Goal: Information Seeking & Learning: Learn about a topic

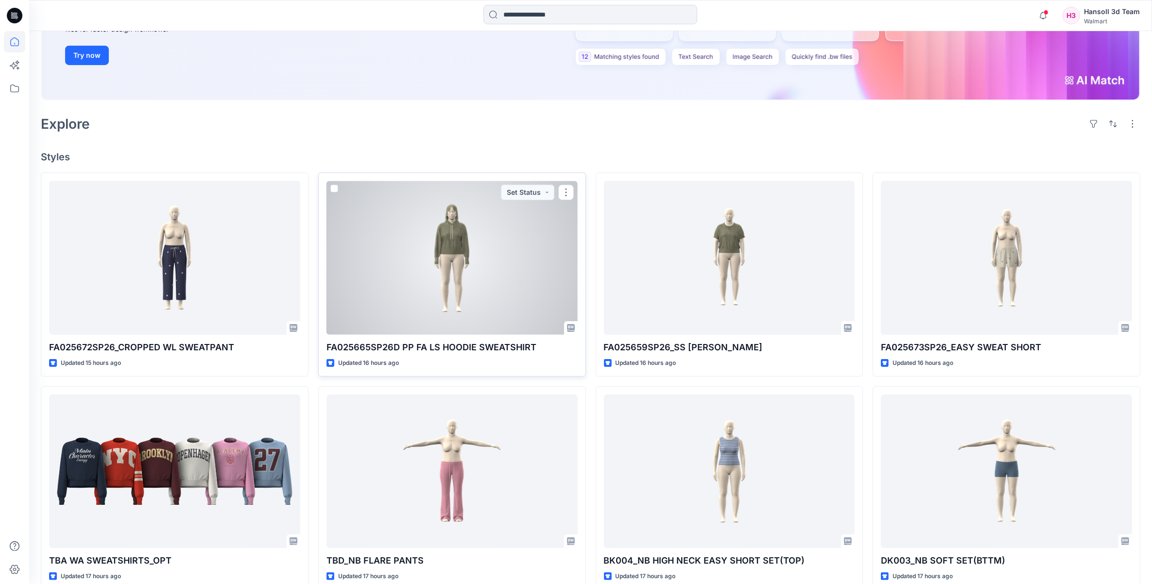
scroll to position [121, 0]
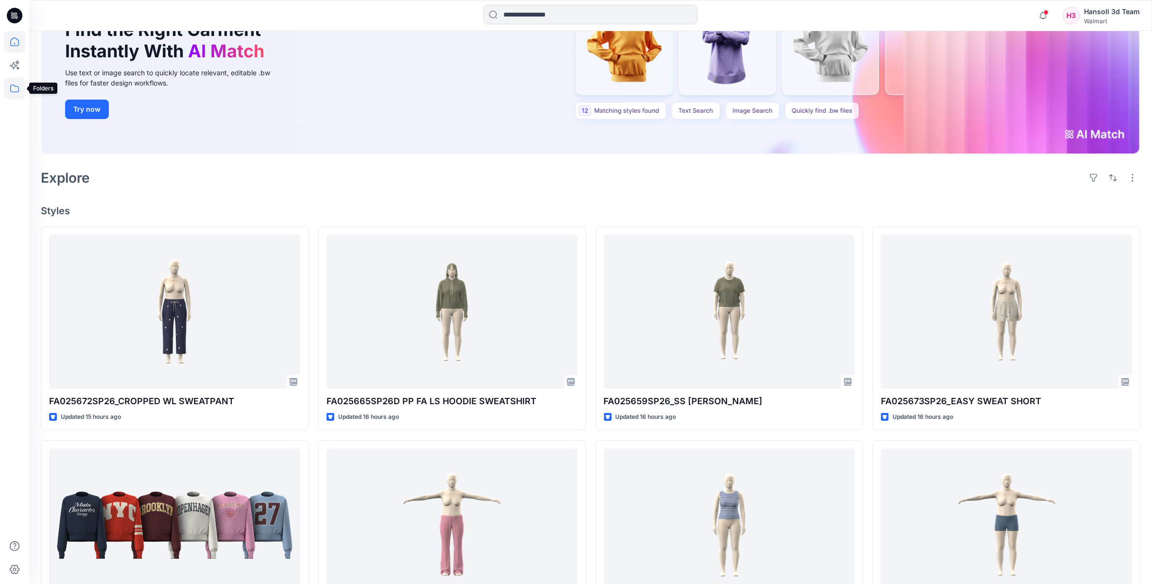
click at [11, 83] on icon at bounding box center [14, 88] width 21 height 21
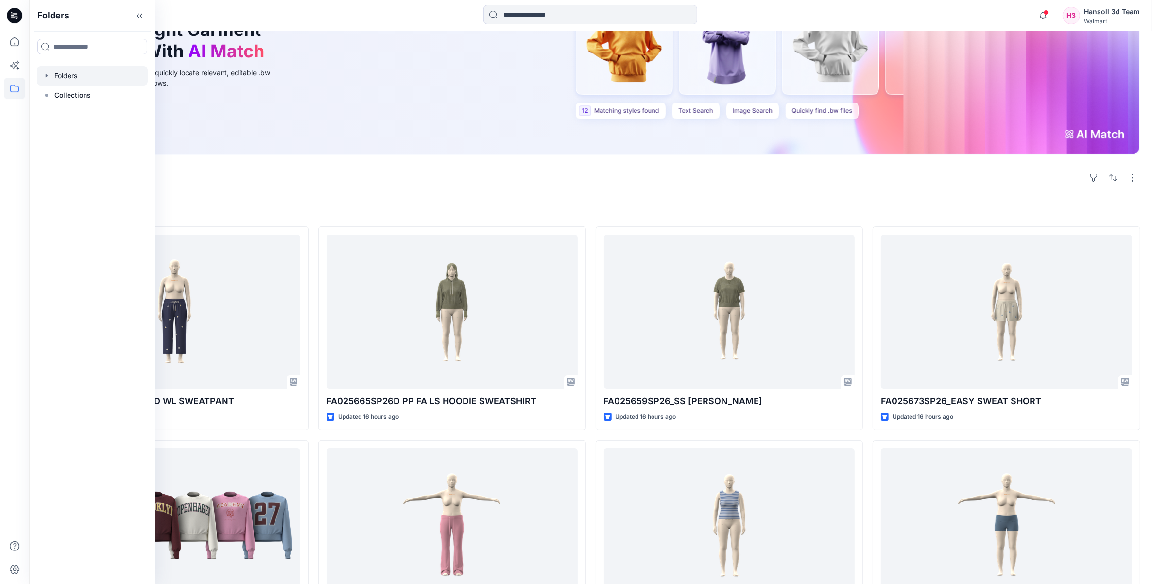
click at [50, 76] on icon "button" at bounding box center [47, 76] width 8 height 8
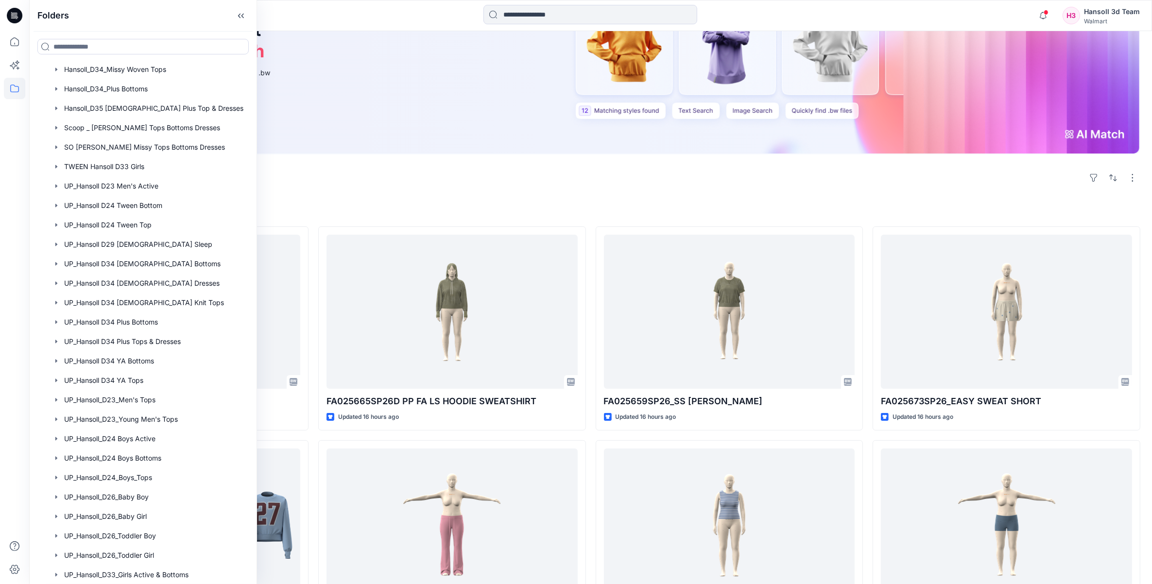
scroll to position [425, 0]
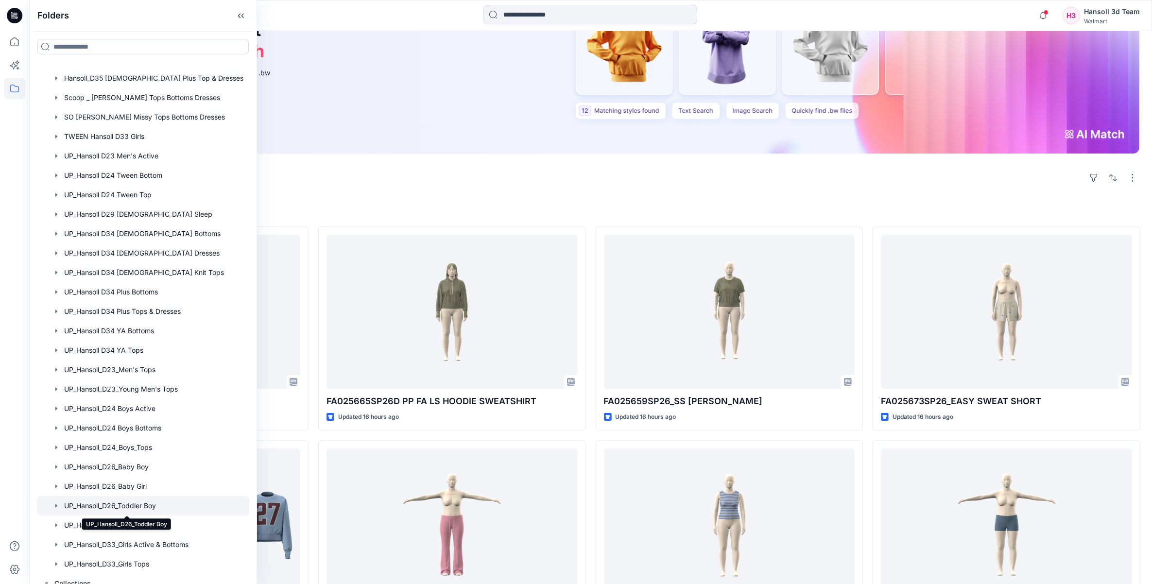
click at [139, 502] on div at bounding box center [143, 505] width 212 height 19
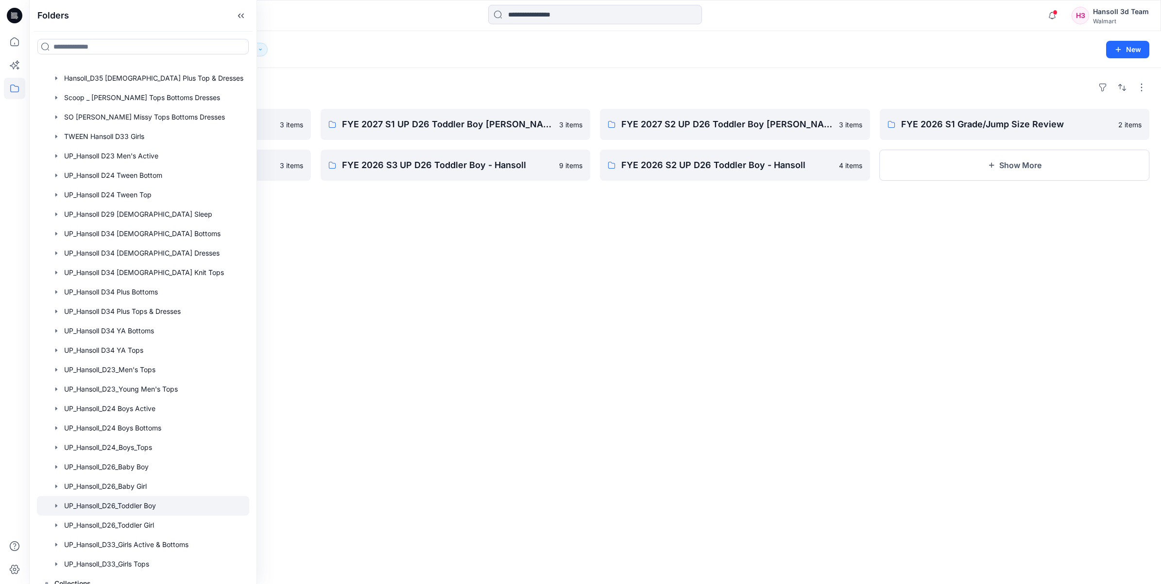
click at [663, 353] on div "Folders FYE 2027 S3 UP D26 Toddler Boy Hansoll 3 items FYE 2026 S4 UP D26 Toddl…" at bounding box center [595, 326] width 1132 height 516
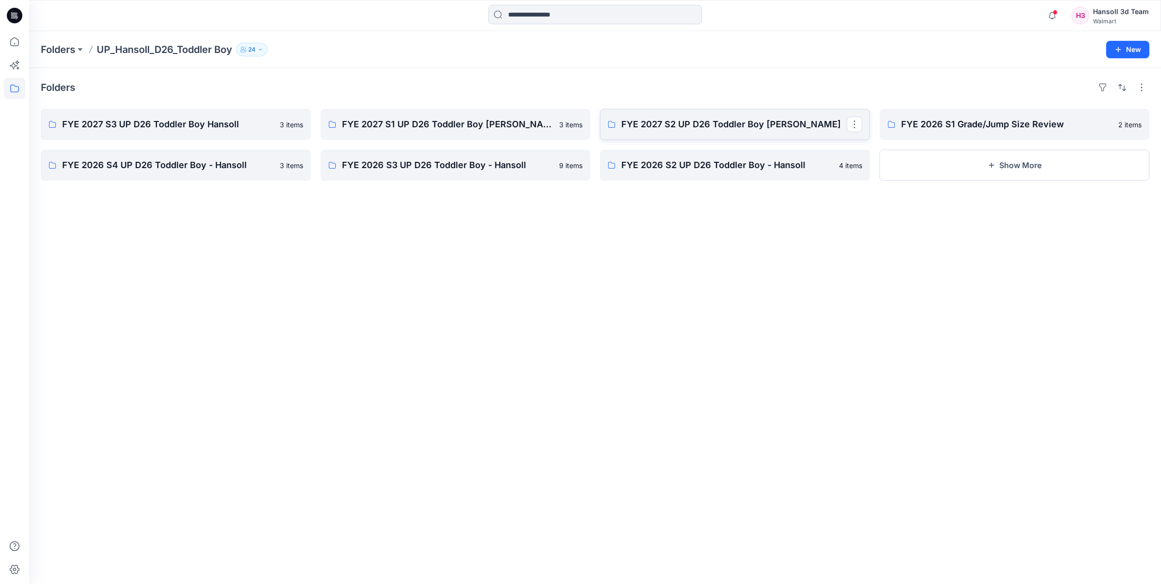
click at [746, 122] on p "FYE 2027 S2 UP D26 Toddler Boy Hansoll" at bounding box center [734, 125] width 225 height 14
click at [192, 122] on p "FYE 2027 S3 UP D26 Toddler Boy Hansoll" at bounding box center [174, 125] width 225 height 14
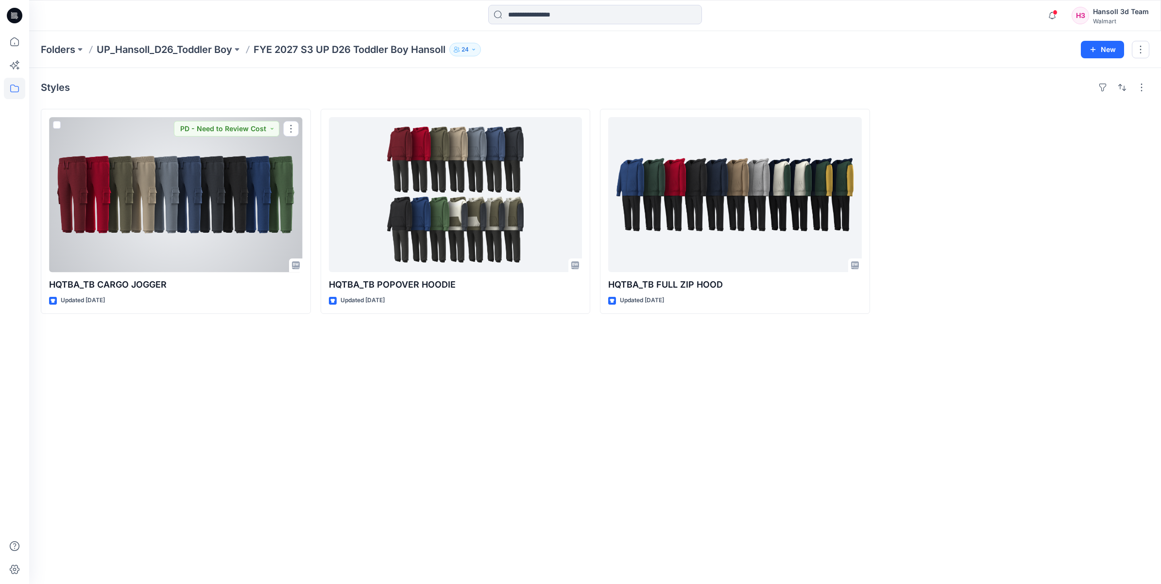
click at [190, 202] on div at bounding box center [176, 194] width 254 height 155
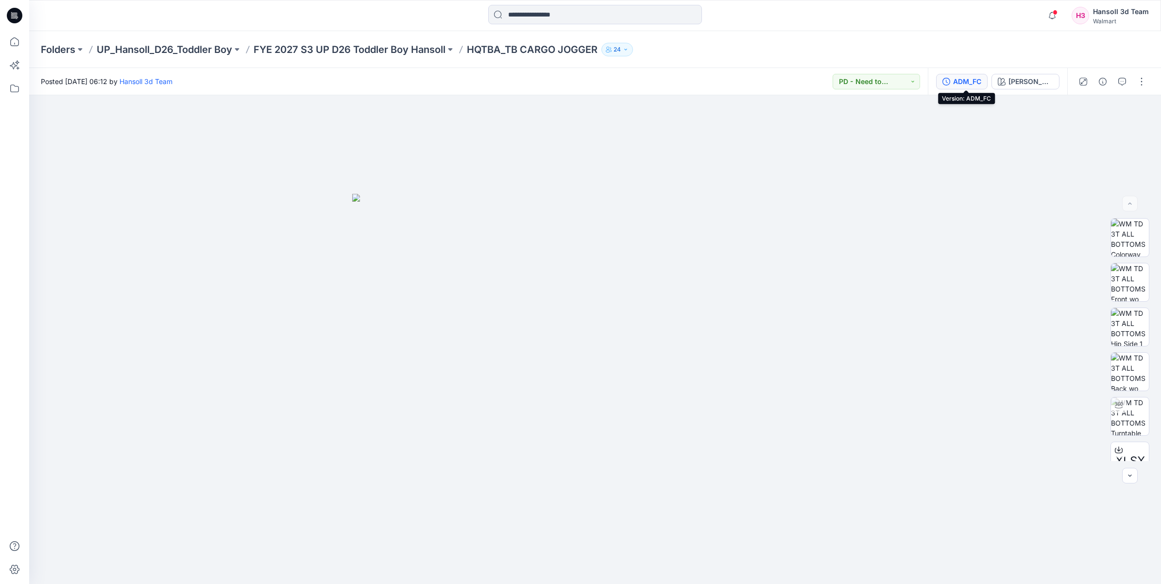
click at [969, 83] on div "ADM_FC" at bounding box center [967, 81] width 28 height 11
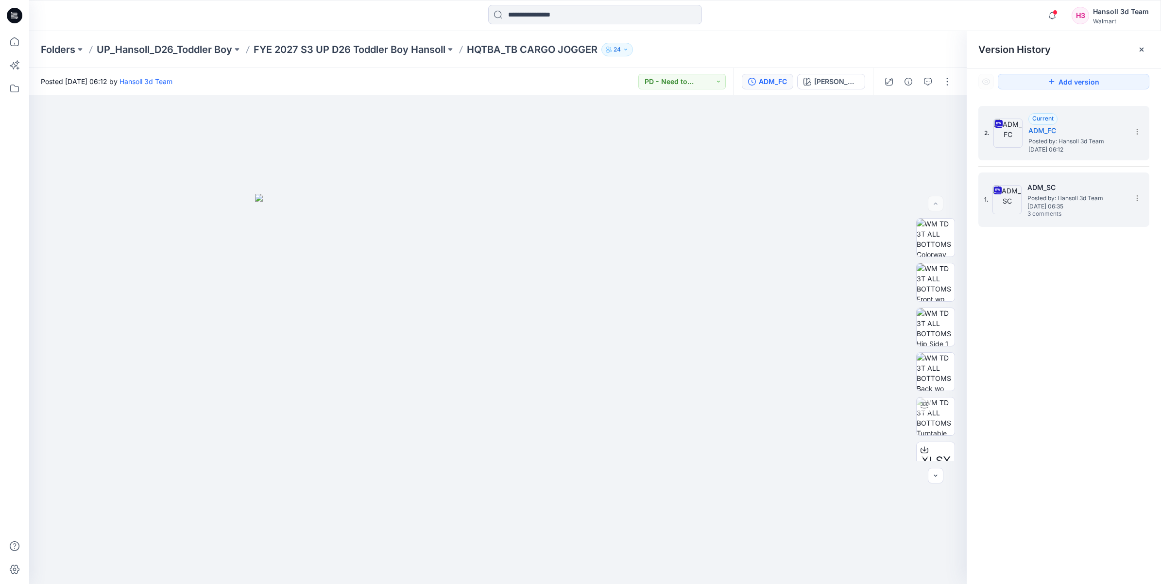
click at [1070, 212] on span "3 comments" at bounding box center [1062, 214] width 68 height 8
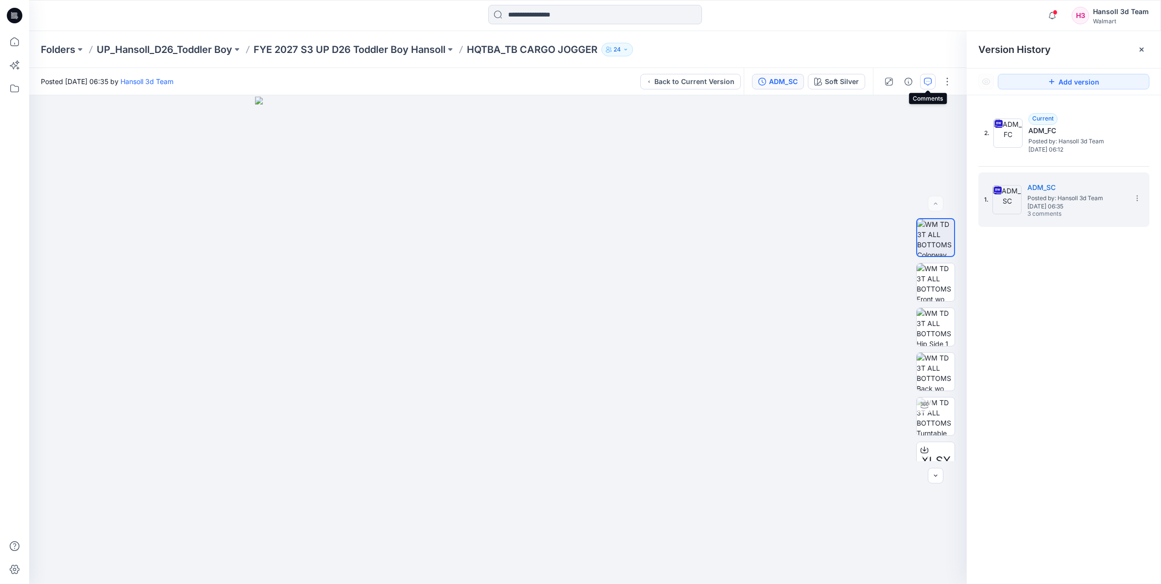
click at [934, 78] on button "button" at bounding box center [928, 82] width 16 height 16
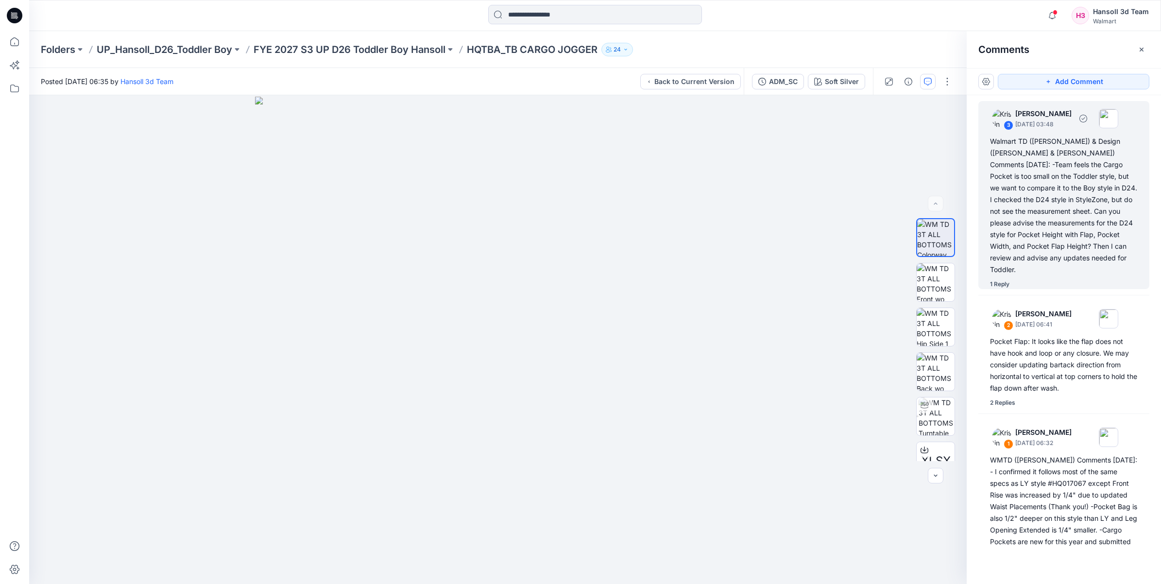
click at [1029, 199] on div "Walmart TD (Kristin) & Design (Caroline & Nancy) Comments 9.25.25: -Team feels …" at bounding box center [1064, 206] width 148 height 140
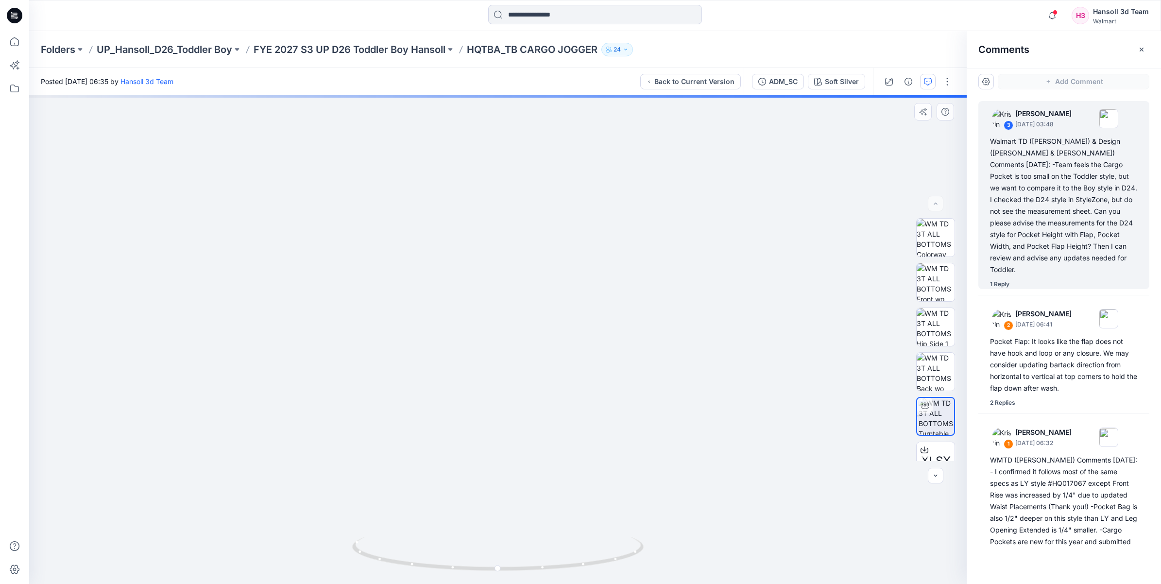
click at [357, 415] on div "Soft Silver Loading... Material Properties Loading..." at bounding box center [498, 339] width 938 height 489
click at [1096, 222] on div "Walmart TD (Kristin) & Design (Caroline & Nancy) Comments 9.25.25: -Team feels …" at bounding box center [1064, 206] width 148 height 140
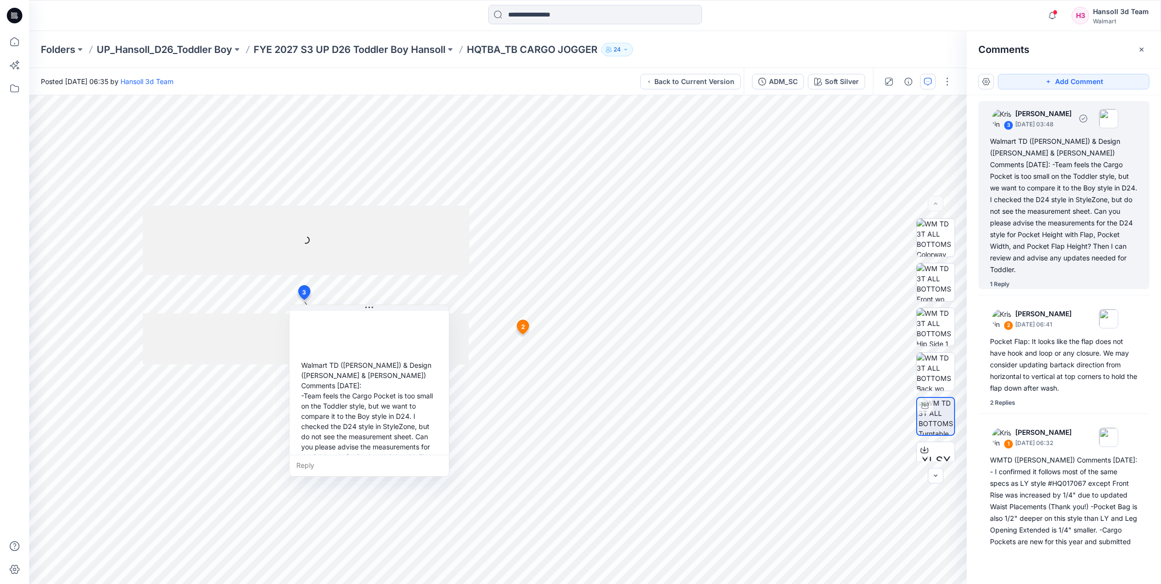
click at [1000, 279] on div "1 Reply" at bounding box center [999, 284] width 19 height 10
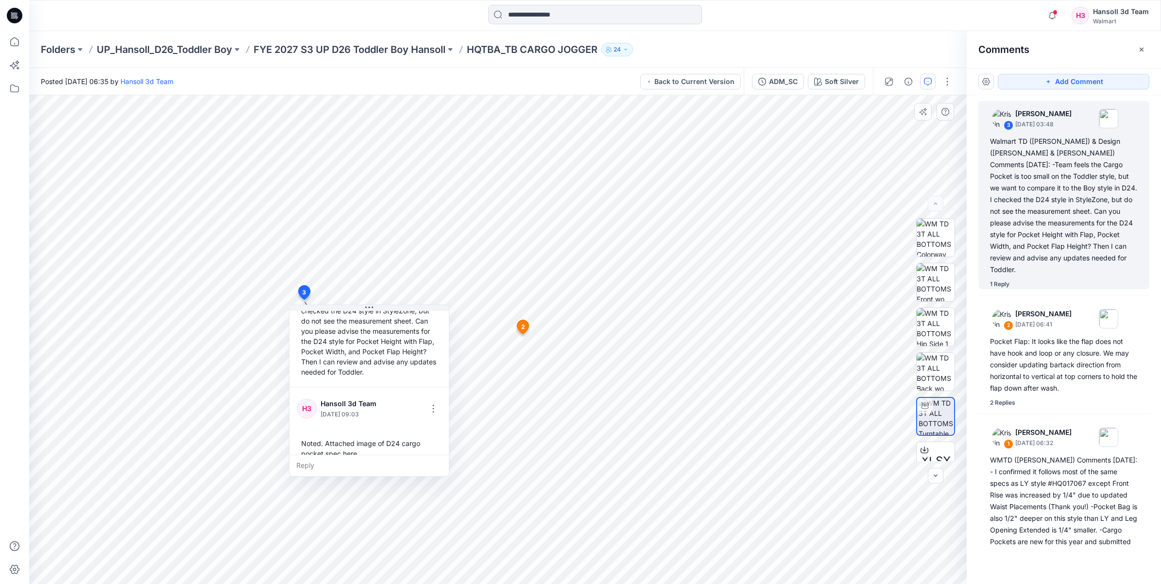
scroll to position [107, 0]
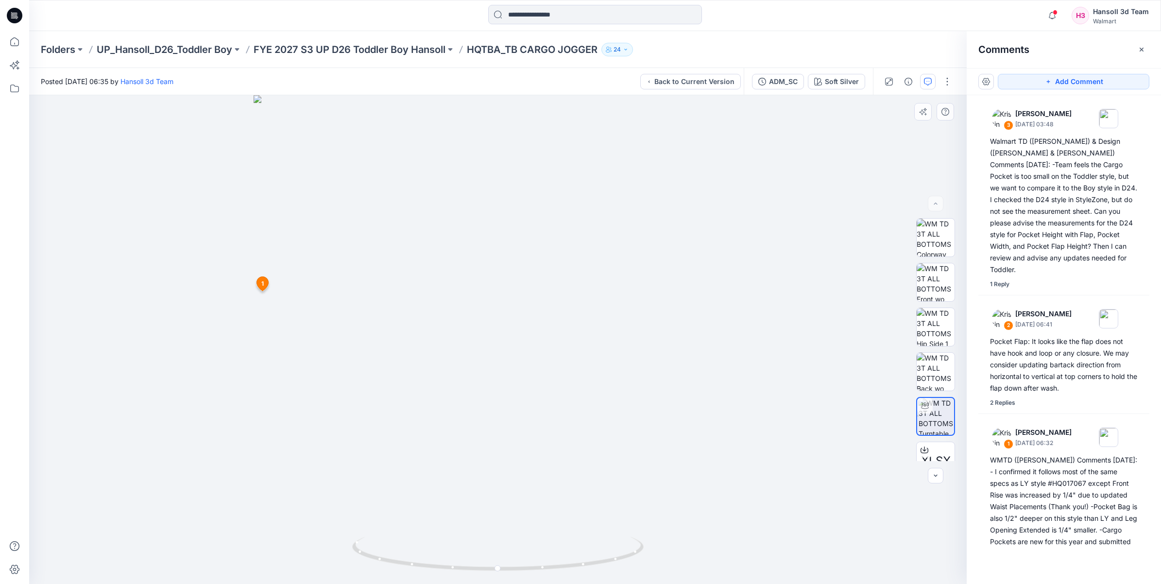
click at [260, 288] on icon at bounding box center [263, 284] width 12 height 14
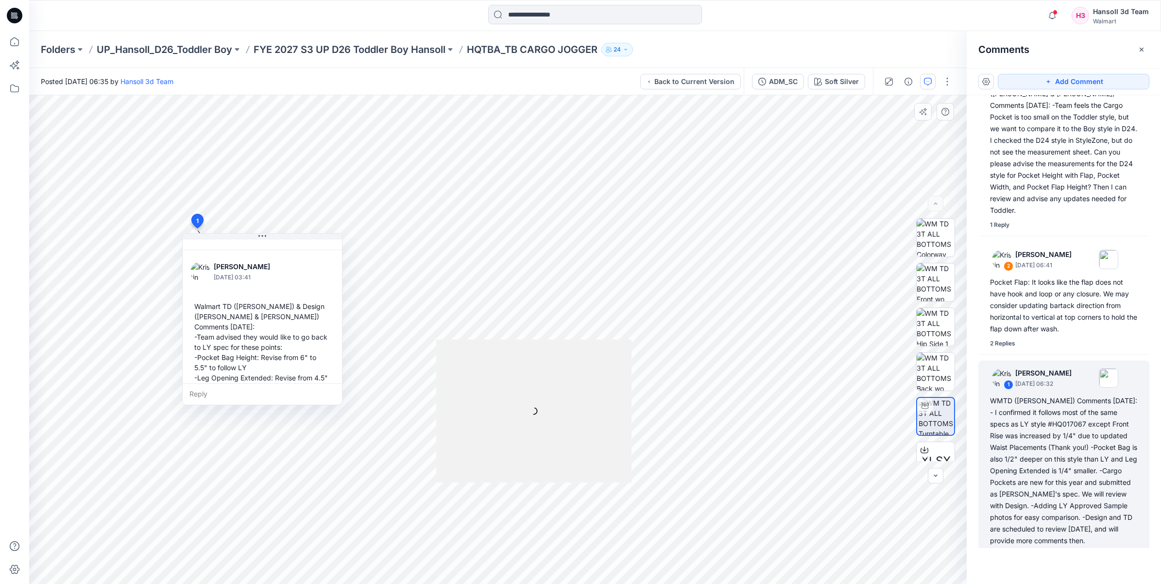
scroll to position [384, 0]
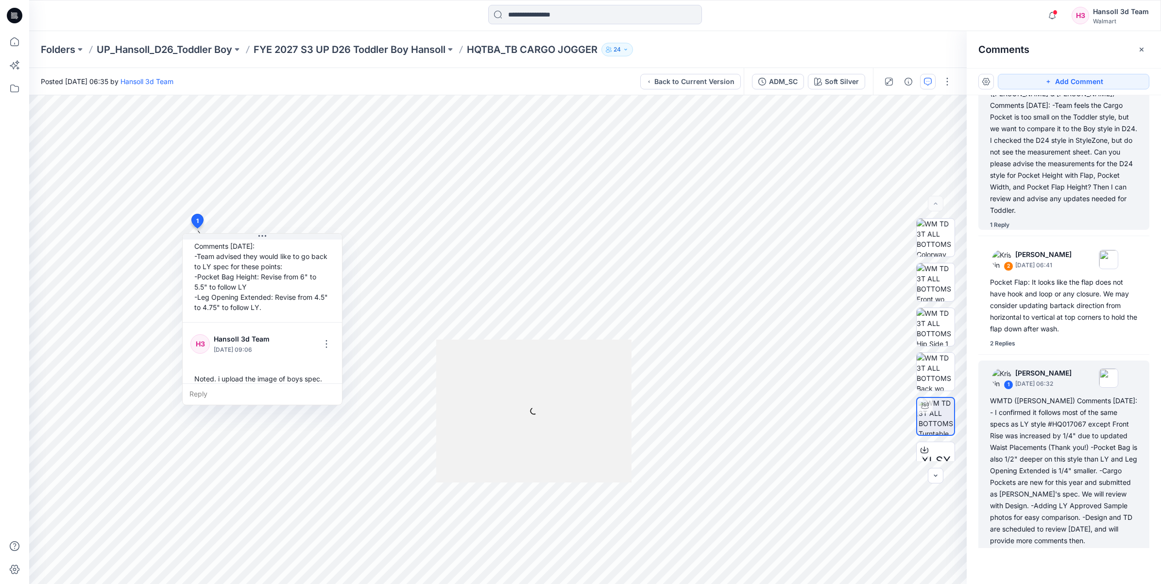
click at [1021, 153] on div "Walmart TD (Kristin) & Design (Caroline & Nancy) Comments 9.25.25: -Team feels …" at bounding box center [1064, 146] width 148 height 140
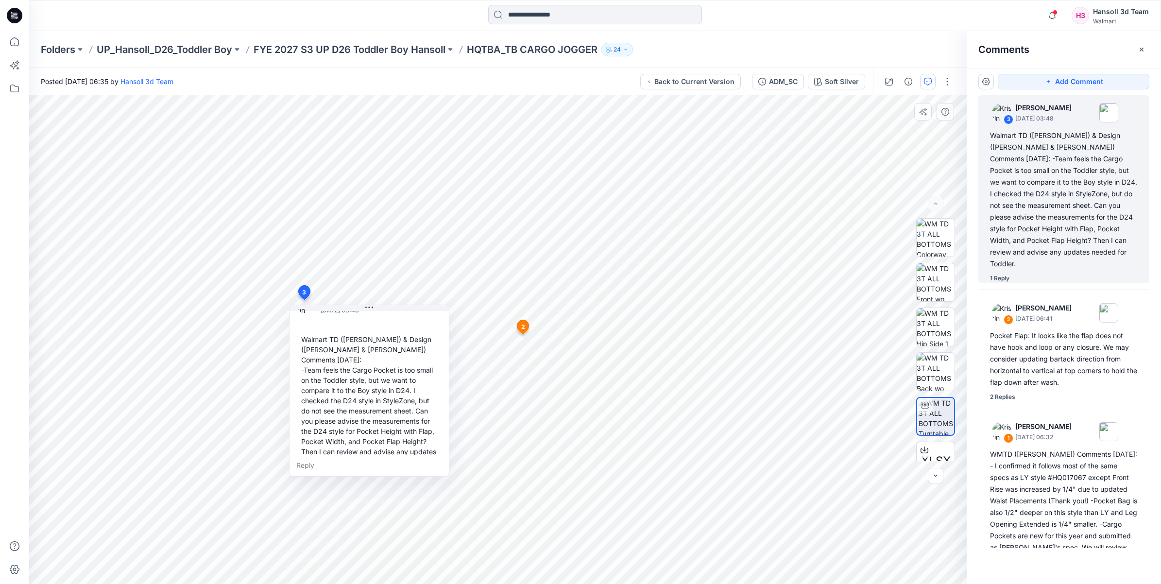
scroll to position [22, 0]
click at [414, 390] on div "Walmart TD (Kristin) & Design (Caroline & Nancy) Comments 9.25.25: -Team feels …" at bounding box center [369, 404] width 144 height 140
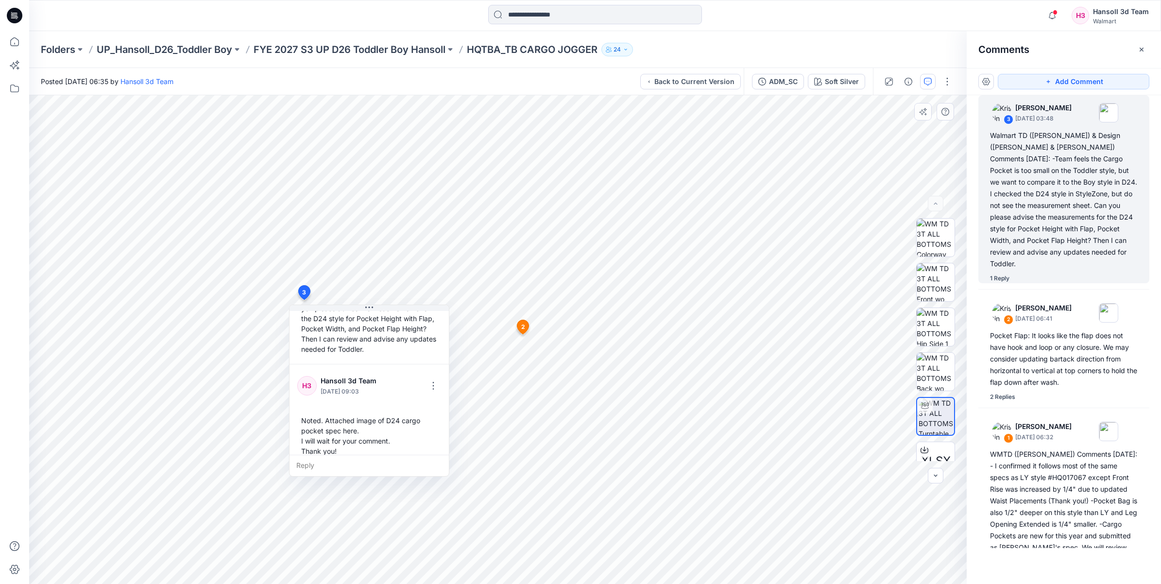
scroll to position [139, 0]
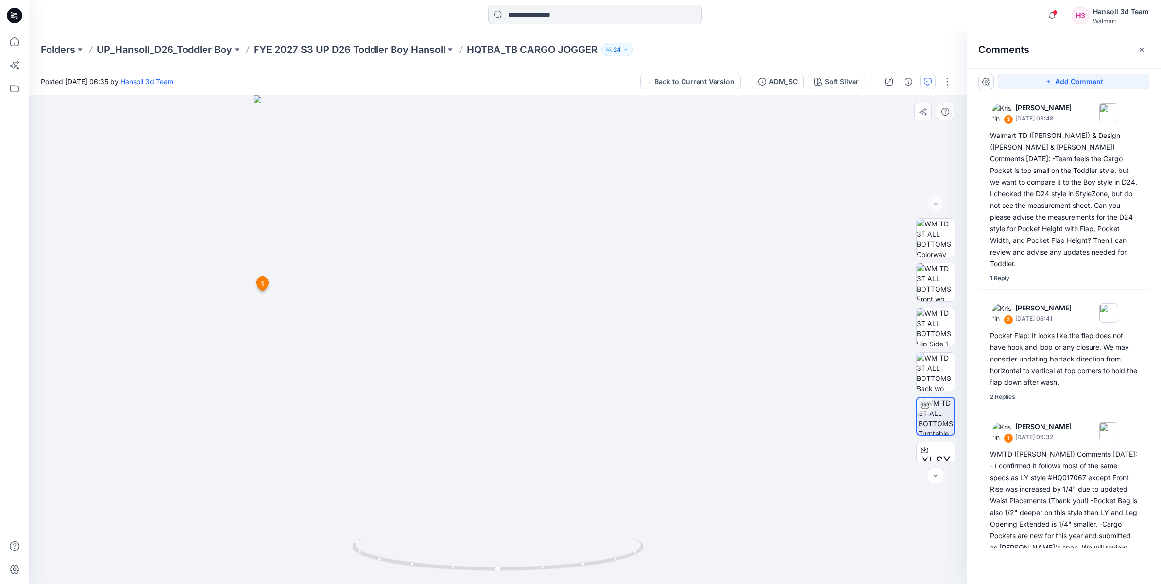
click at [266, 282] on icon at bounding box center [263, 284] width 12 height 14
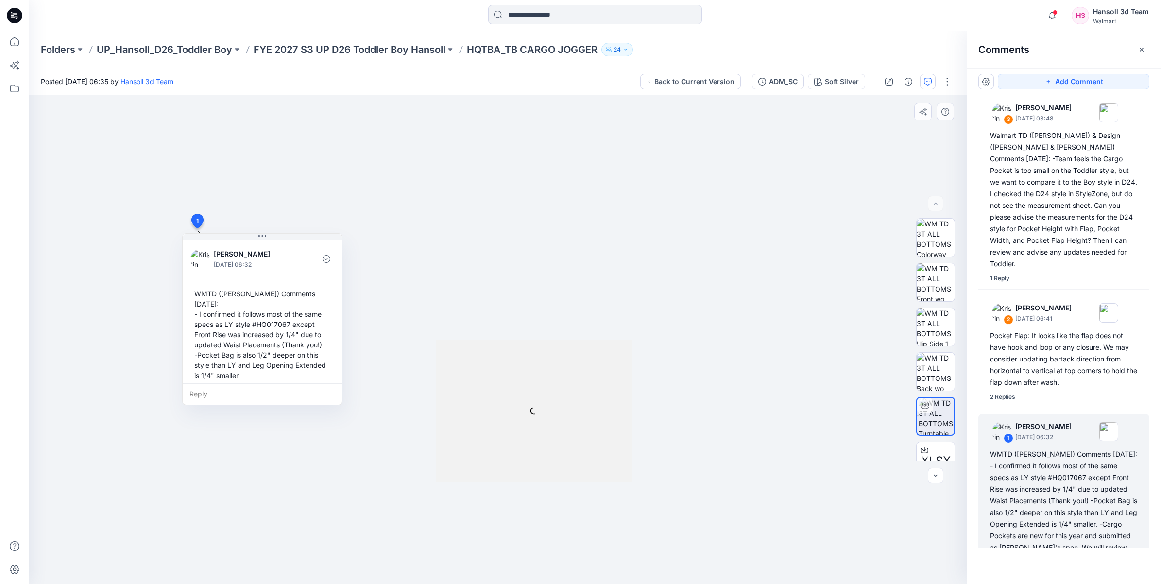
scroll to position [59, 0]
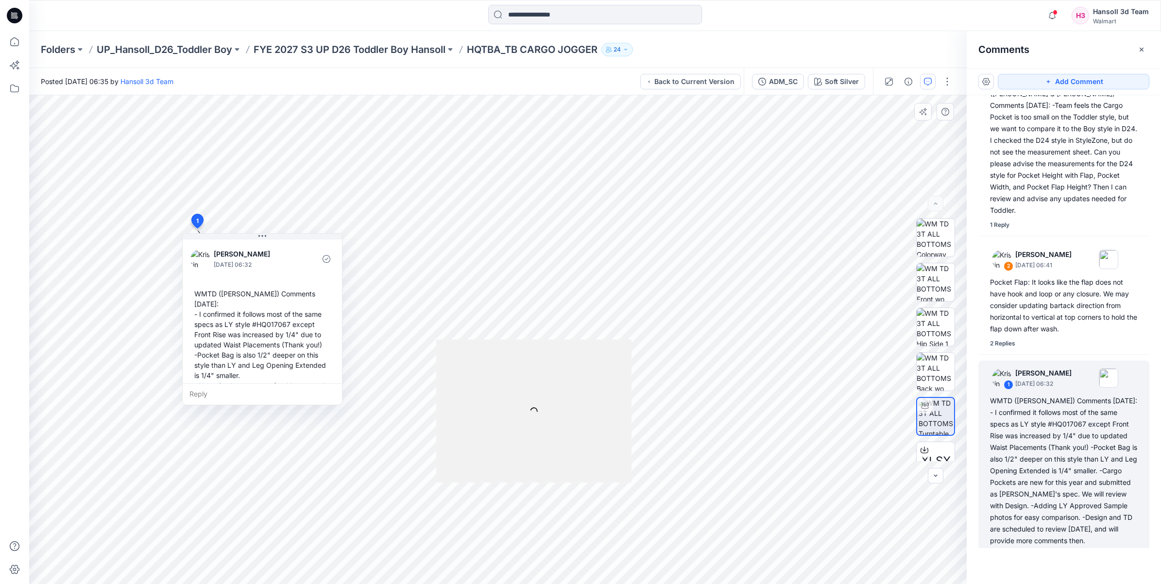
click at [224, 390] on div "Reply" at bounding box center [262, 393] width 159 height 21
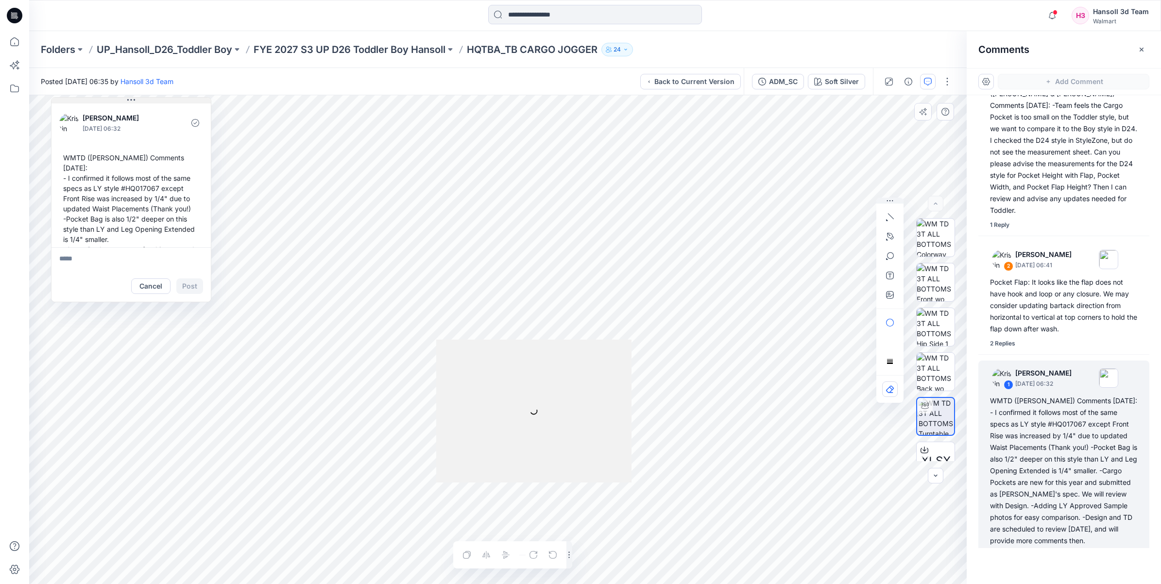
drag, startPoint x: 341, startPoint y: 271, endPoint x: 213, endPoint y: 103, distance: 211.1
click at [211, 103] on div "Kristin Veit September 25, 2025 06:32 WMTD (Kristin) Comments 9.24.25: - I conf…" at bounding box center [131, 199] width 160 height 205
drag, startPoint x: 1065, startPoint y: 183, endPoint x: 1073, endPoint y: 220, distance: 37.6
click at [1065, 183] on div "Walmart TD (Kristin) & Design (Caroline & Nancy) Comments 9.25.25: -Team feels …" at bounding box center [1064, 146] width 148 height 140
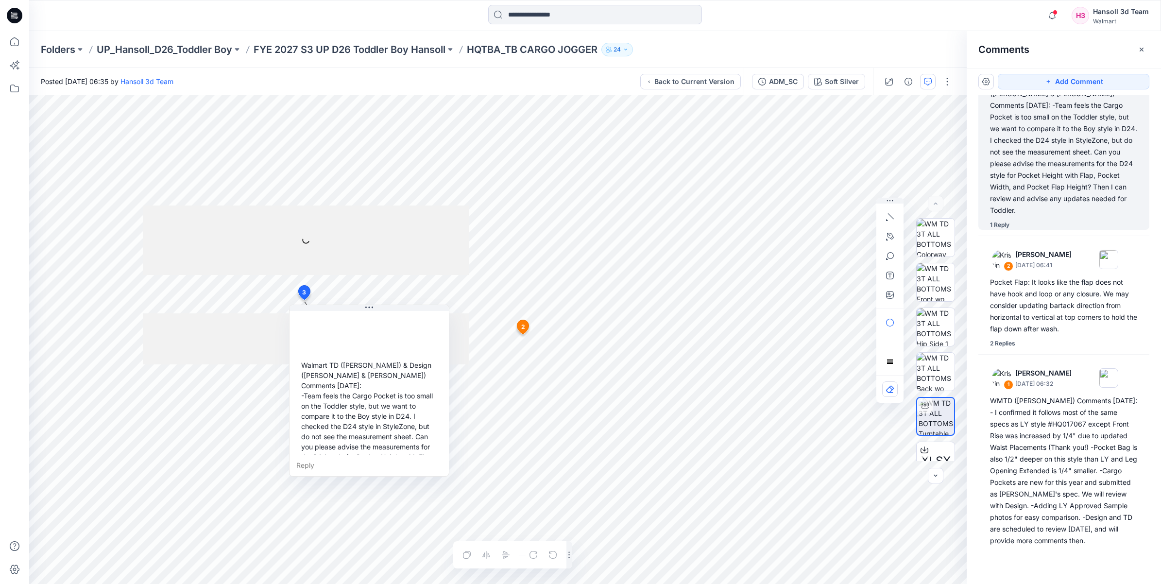
scroll to position [6, 0]
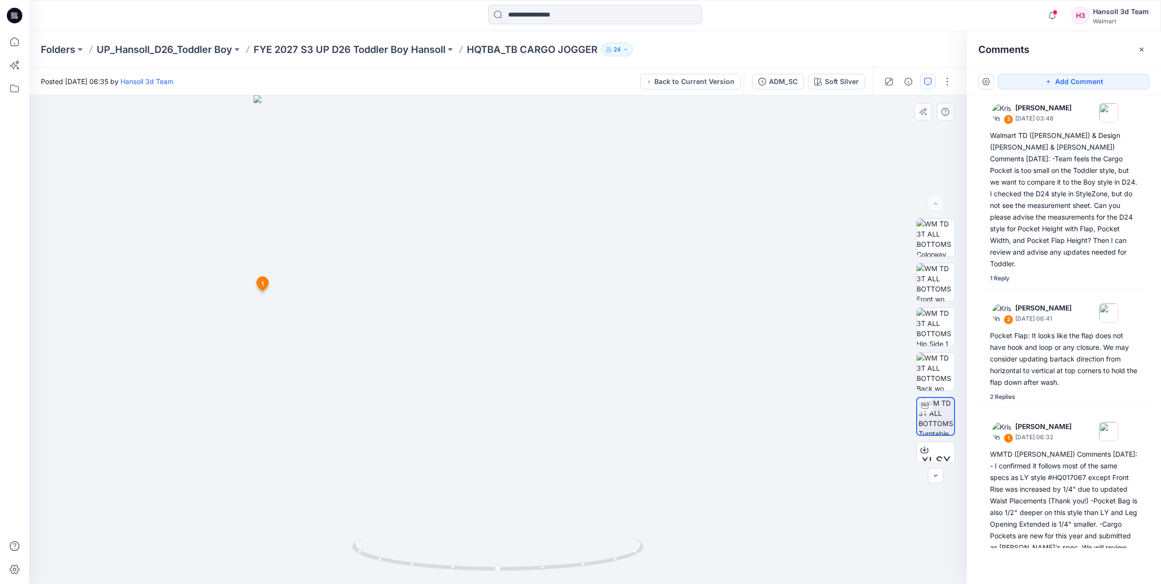
click at [322, 543] on img at bounding box center [498, 339] width 489 height 489
click at [270, 298] on img at bounding box center [498, 339] width 489 height 489
click at [260, 284] on icon at bounding box center [263, 284] width 12 height 14
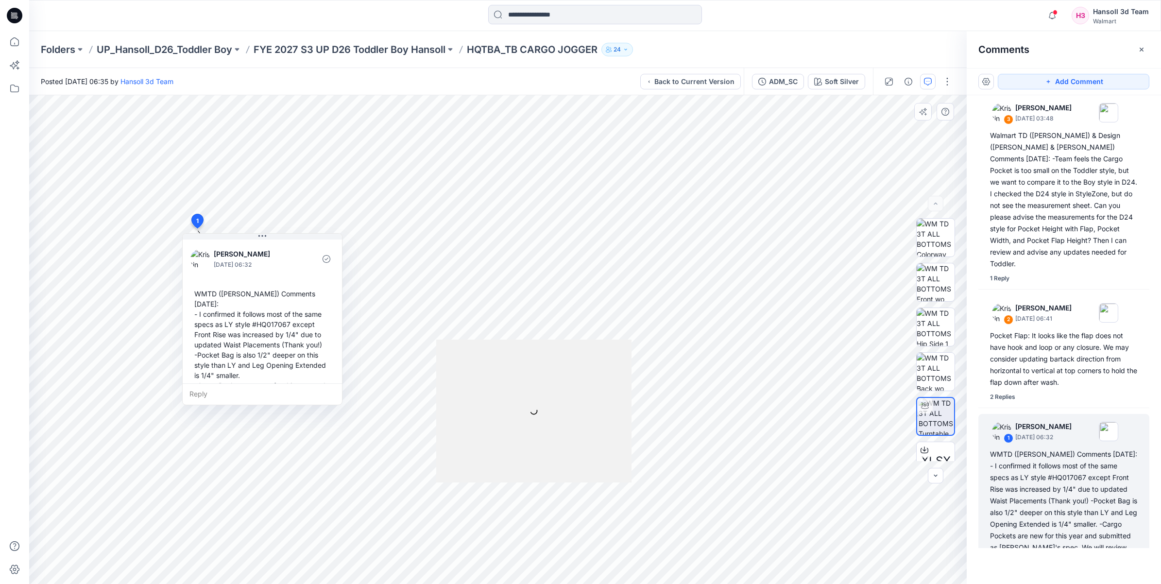
scroll to position [59, 0]
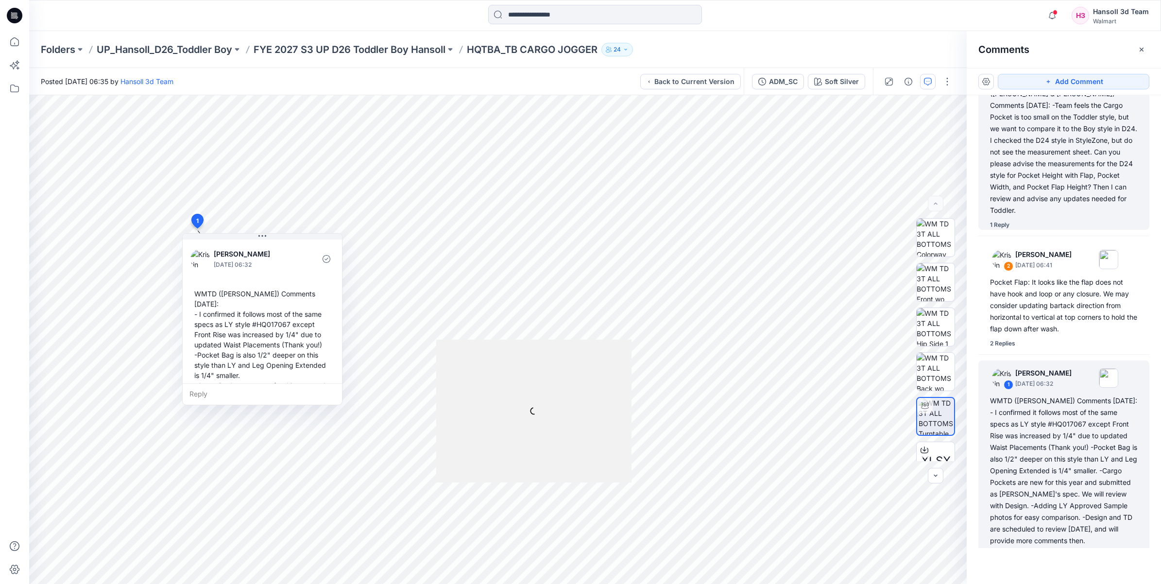
click at [1095, 185] on div "Walmart TD (Kristin) & Design (Caroline & Nancy) Comments 9.25.25: -Team feels …" at bounding box center [1064, 146] width 148 height 140
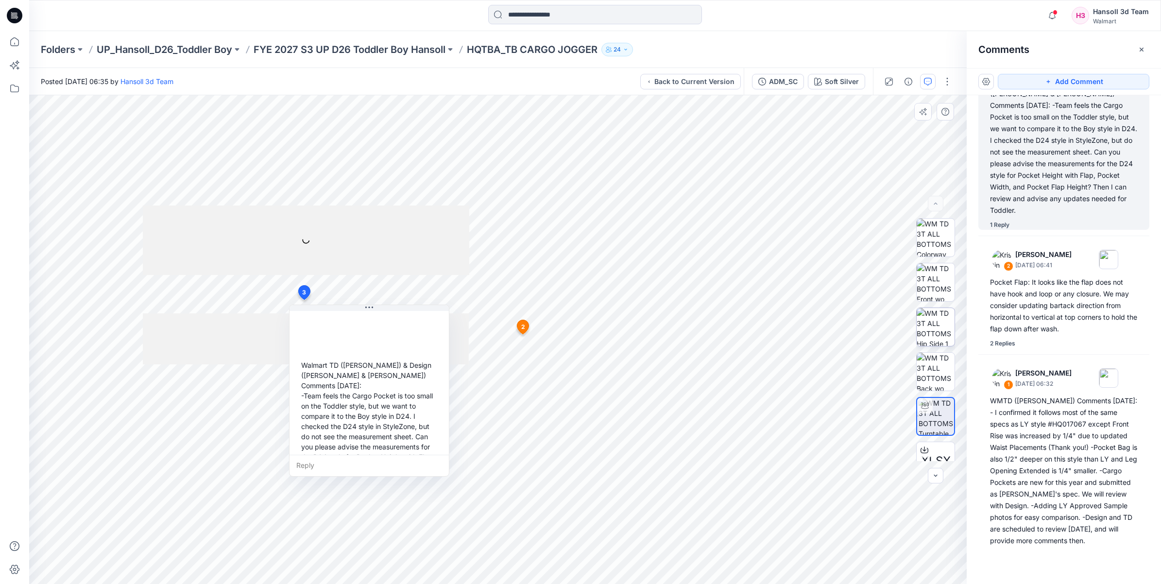
scroll to position [6, 0]
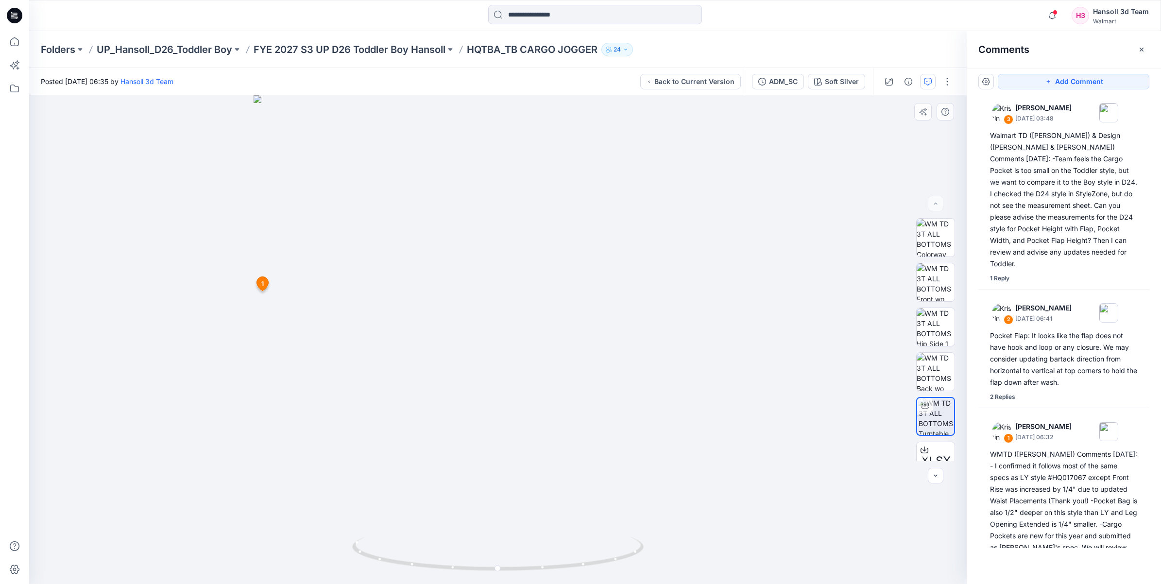
click at [263, 282] on span "1" at bounding box center [262, 283] width 2 height 9
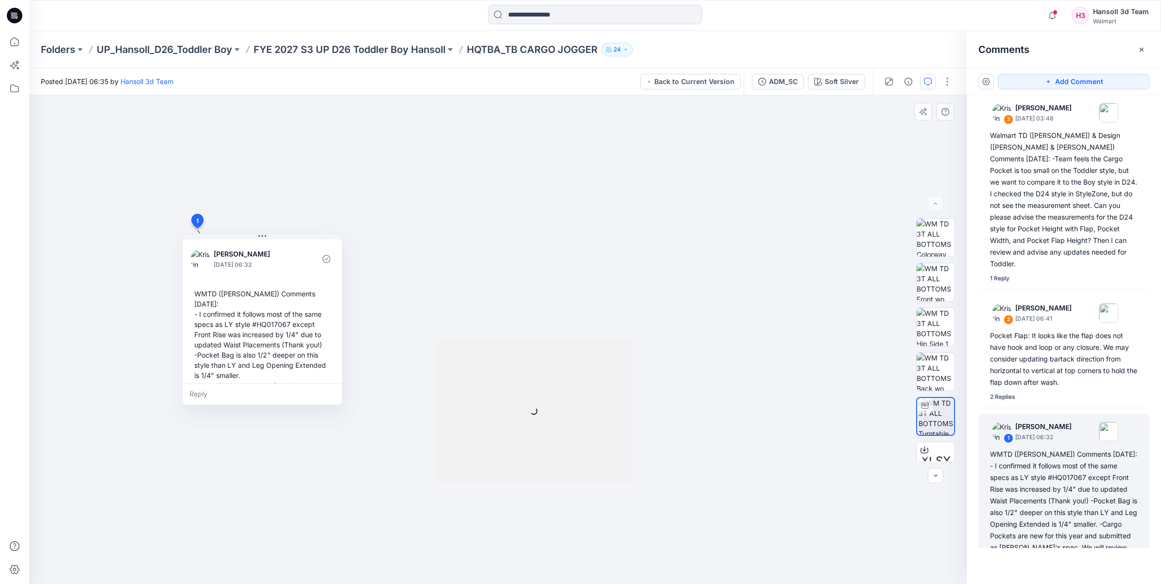
scroll to position [59, 0]
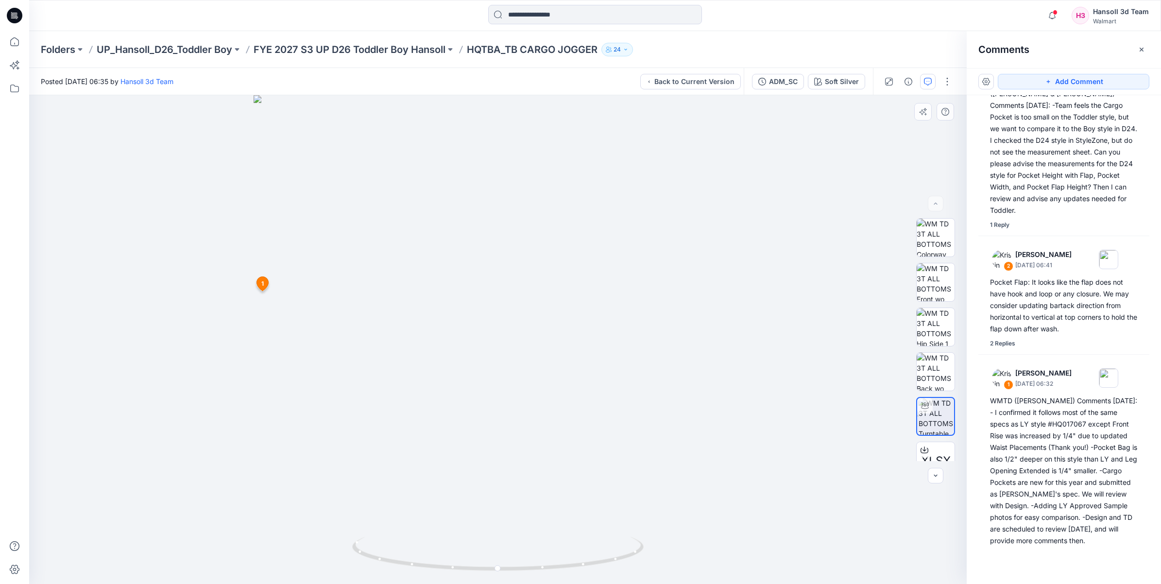
click at [259, 284] on icon at bounding box center [263, 284] width 12 height 14
click at [259, 277] on icon at bounding box center [263, 286] width 16 height 18
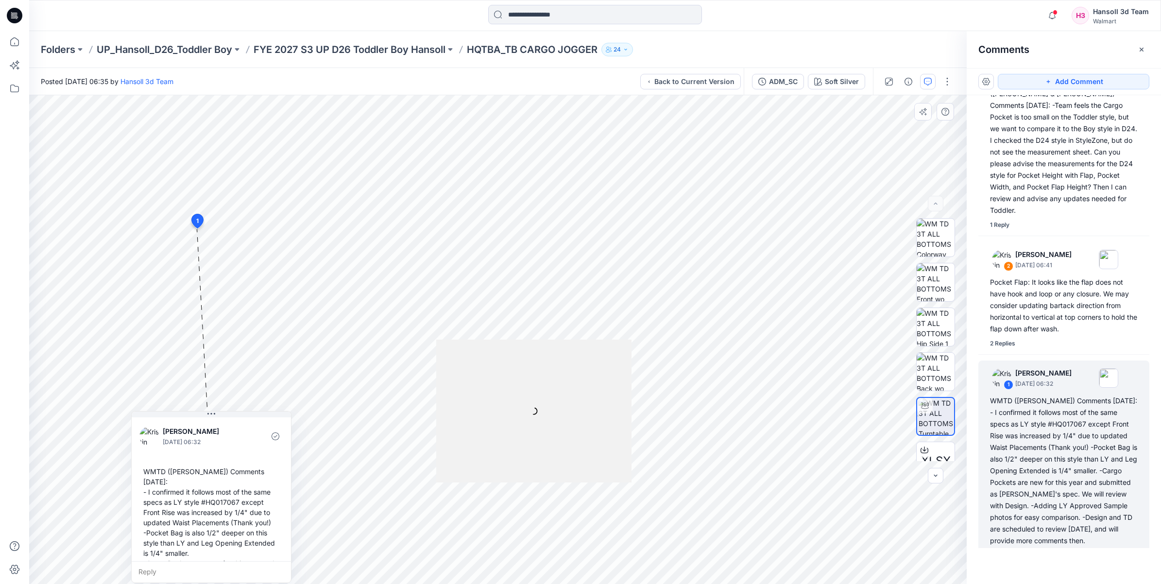
drag, startPoint x: 304, startPoint y: 248, endPoint x: 253, endPoint y: 517, distance: 273.5
click at [253, 517] on div "Kristin Veit September 25, 2025 06:32 WMTD (Kristin) Comments 9.24.25: - I conf…" at bounding box center [211, 533] width 159 height 234
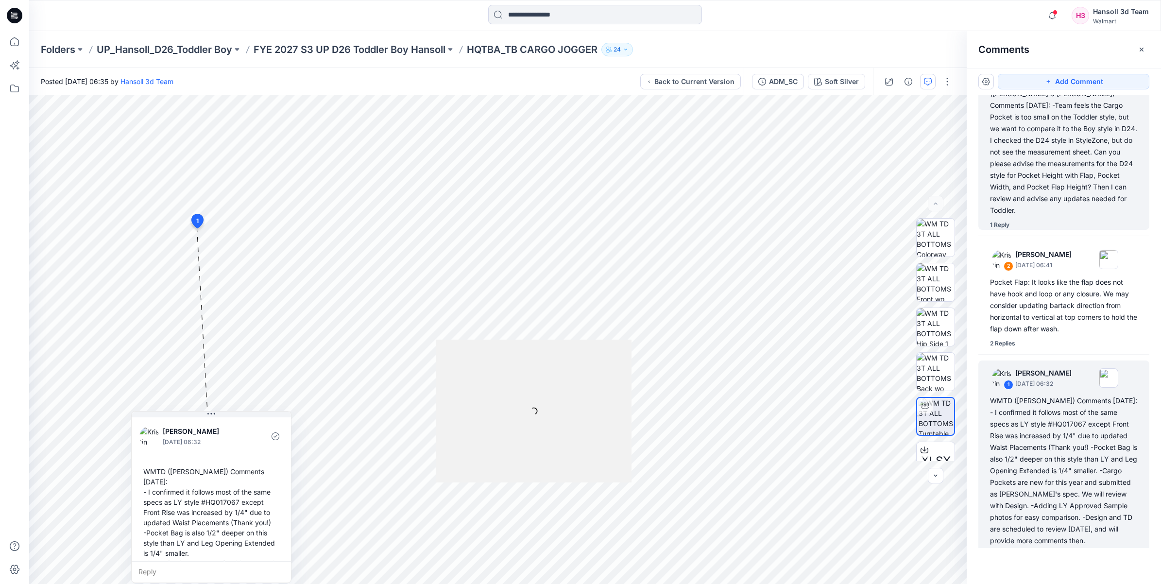
click at [1039, 180] on div "Walmart TD (Kristin) & Design (Caroline & Nancy) Comments 9.25.25: -Team feels …" at bounding box center [1064, 146] width 148 height 140
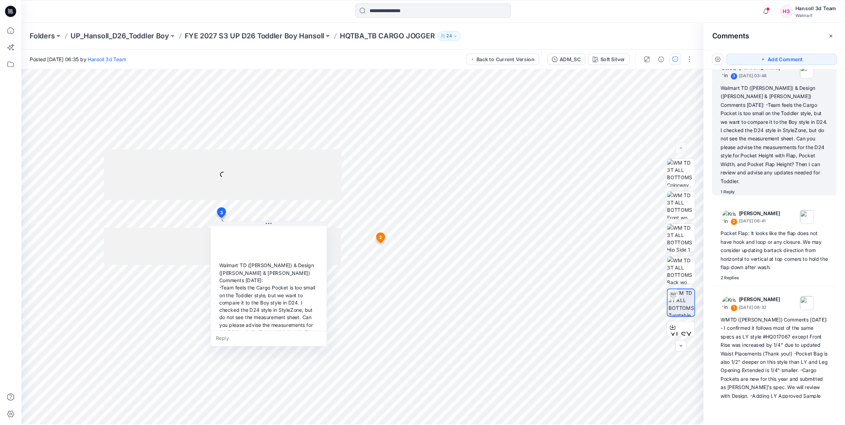
scroll to position [6, 0]
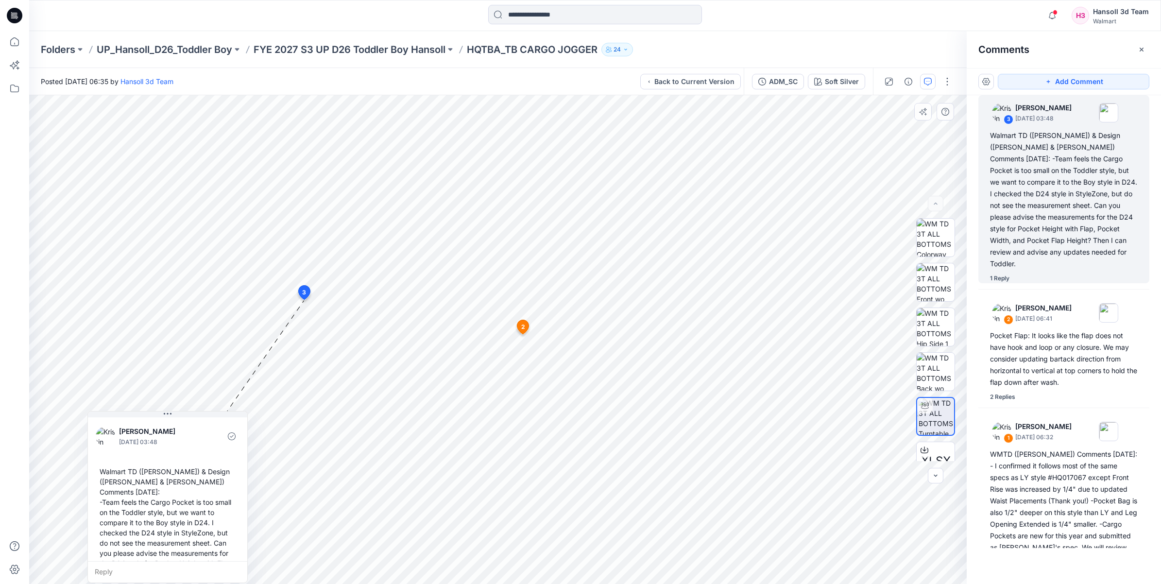
drag, startPoint x: 374, startPoint y: 311, endPoint x: 173, endPoint y: 577, distance: 333.7
click at [173, 577] on div "Kristin Veit September 26, 2025 03:48 Walmart TD (Kristin) & Design (Caroline &…" at bounding box center [167, 497] width 160 height 172
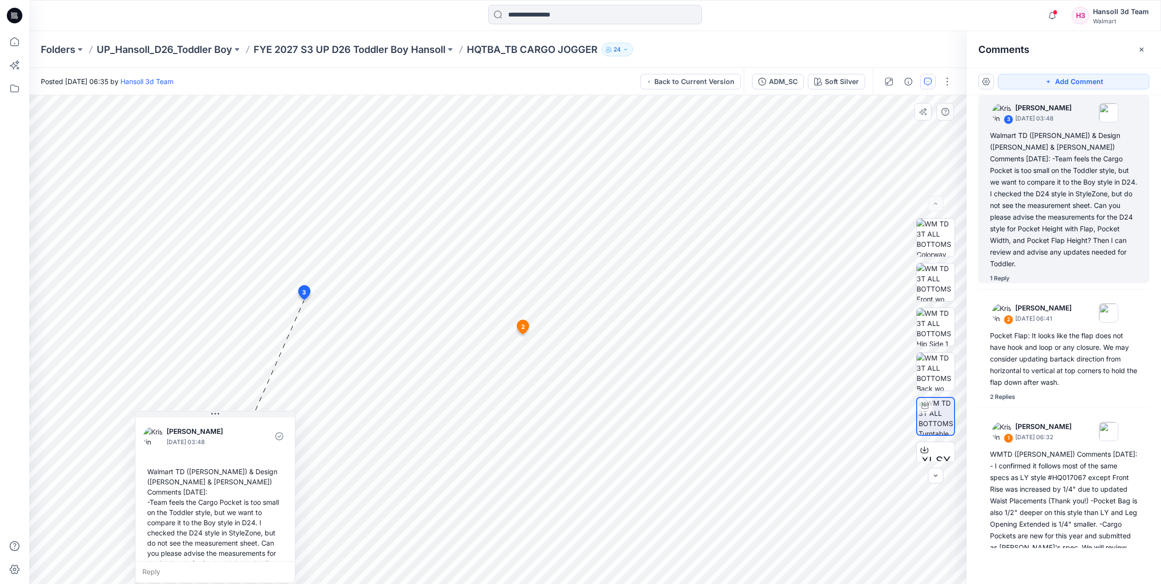
drag, startPoint x: 386, startPoint y: 314, endPoint x: 232, endPoint y: 459, distance: 211.8
click at [232, 459] on div "Kristin Veit September 26, 2025 03:48 Walmart TD (Kristin) & Design (Caroline &…" at bounding box center [215, 512] width 159 height 193
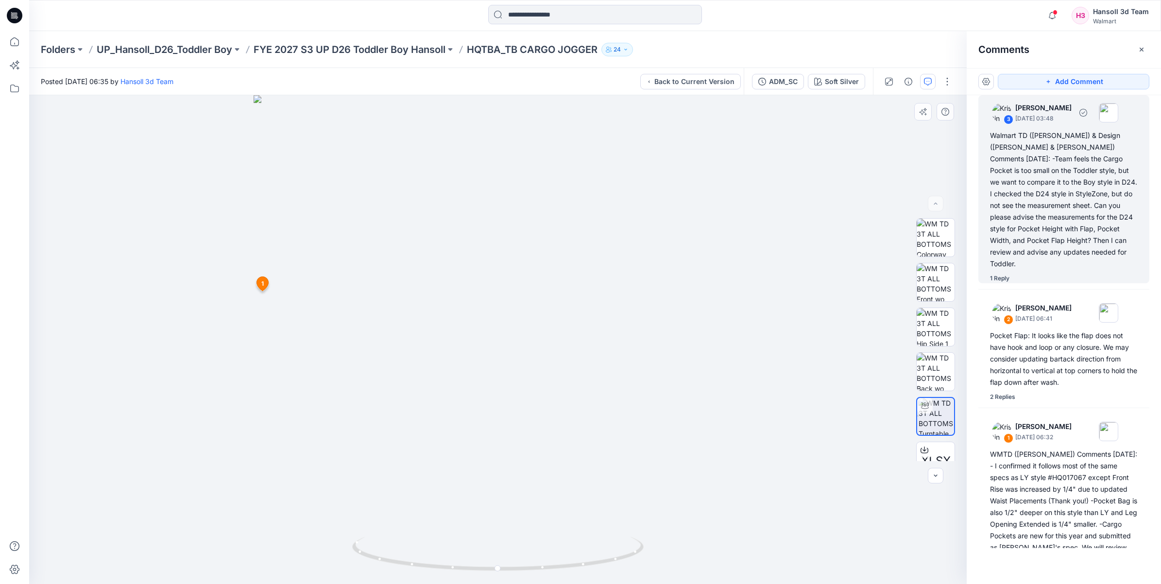
click at [1078, 171] on div "Walmart TD (Kristin) & Design (Caroline & Nancy) Comments 9.25.25: -Team feels …" at bounding box center [1064, 200] width 148 height 140
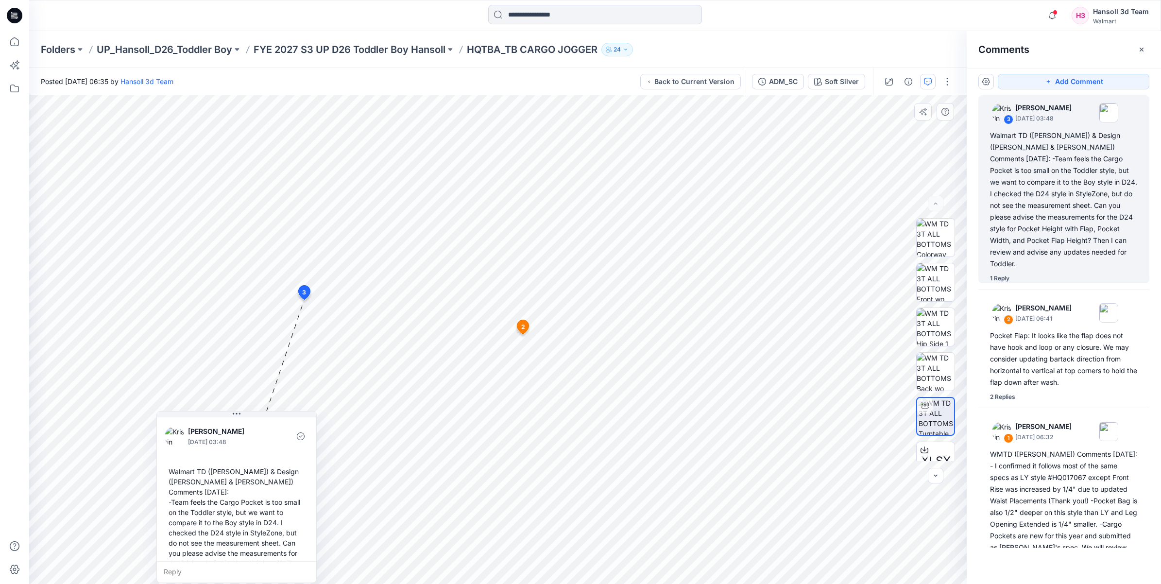
drag, startPoint x: 379, startPoint y: 315, endPoint x: 246, endPoint y: 448, distance: 188.0
click at [246, 448] on div "Kristin Veit September 26, 2025 03:48 Walmart TD (Kristin) & Design (Caroline &…" at bounding box center [236, 512] width 159 height 193
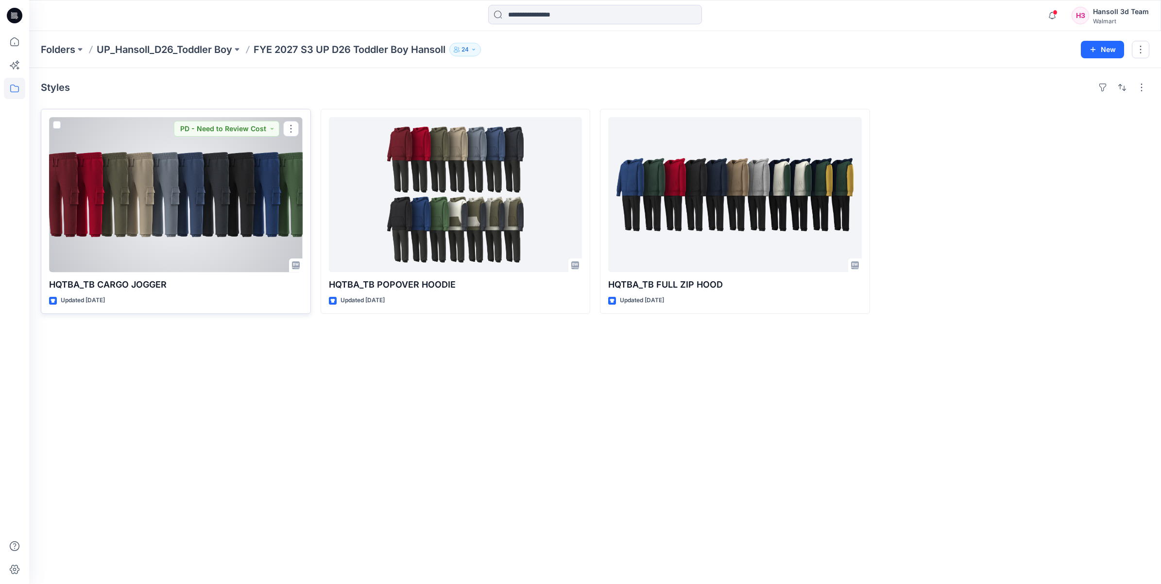
click at [227, 249] on div at bounding box center [176, 194] width 254 height 155
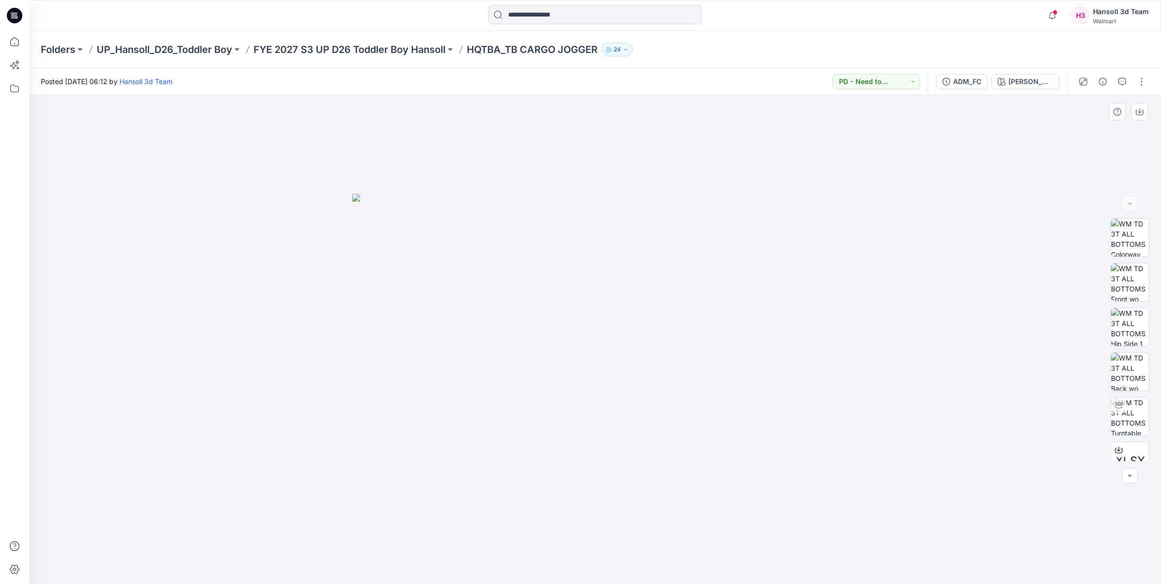
click at [777, 219] on img at bounding box center [595, 389] width 486 height 390
click at [973, 82] on div "ADM_FC" at bounding box center [967, 81] width 28 height 11
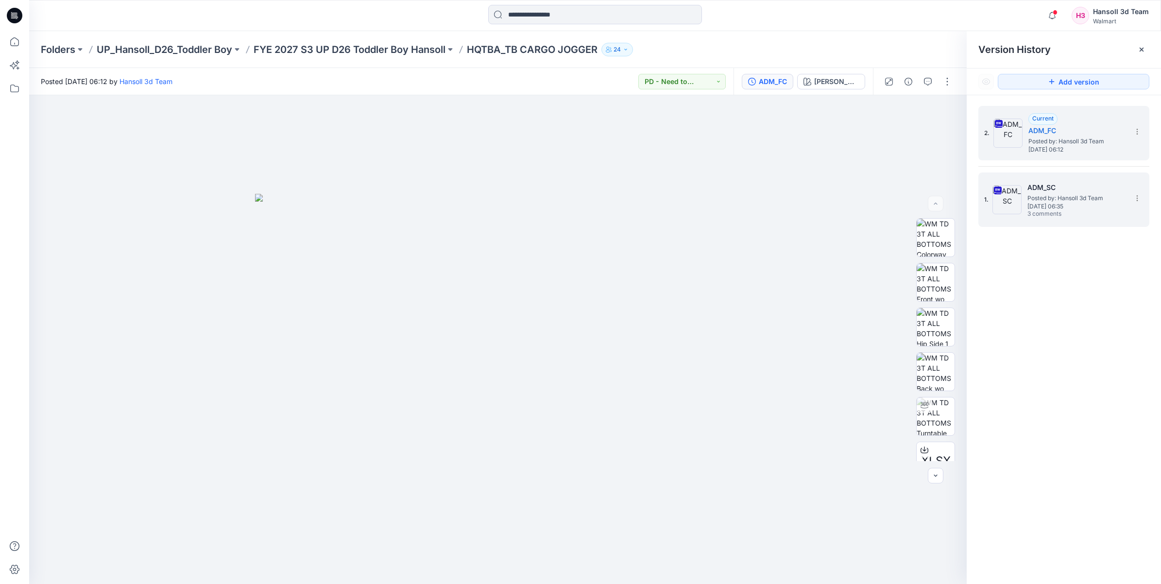
click at [1038, 210] on span "3 comments" at bounding box center [1062, 214] width 68 height 8
